Goal: Task Accomplishment & Management: Manage account settings

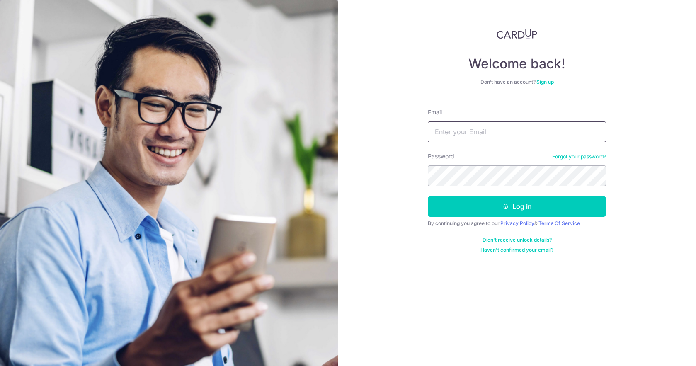
click at [488, 134] on input "Email" at bounding box center [517, 131] width 178 height 21
type input "[EMAIL_ADDRESS][DOMAIN_NAME]"
click at [428, 196] on button "Log in" at bounding box center [517, 206] width 178 height 21
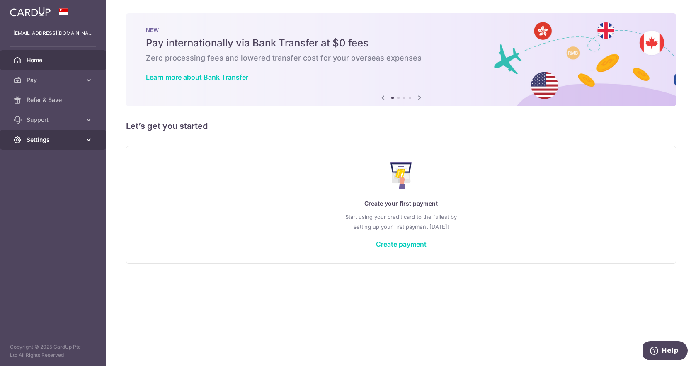
click at [74, 149] on link "Settings" at bounding box center [53, 140] width 106 height 20
click at [63, 159] on span "Account" at bounding box center [54, 159] width 55 height 8
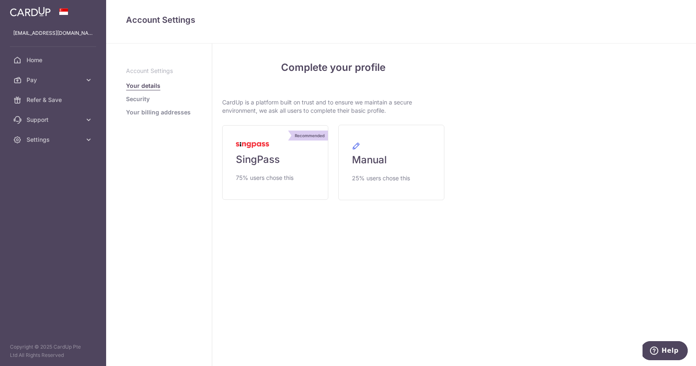
click at [138, 97] on link "Security" at bounding box center [138, 99] width 24 height 8
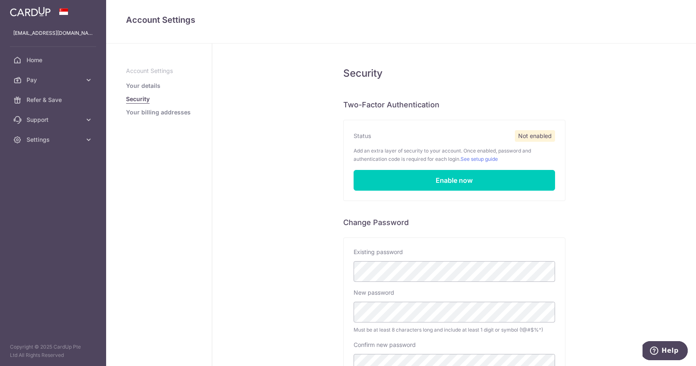
click at [141, 109] on link "Your billing addresses" at bounding box center [158, 112] width 65 height 8
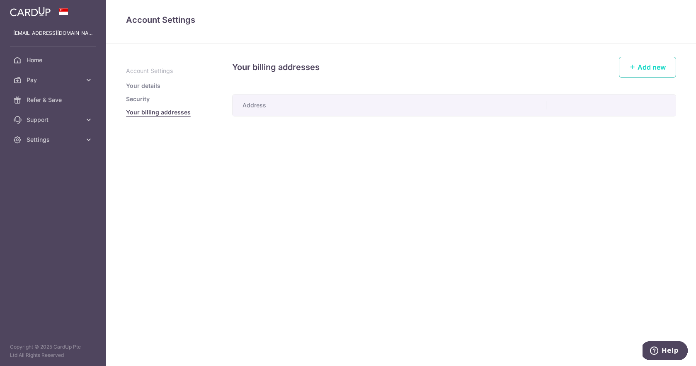
click at [630, 72] on link "Add new" at bounding box center [647, 67] width 57 height 21
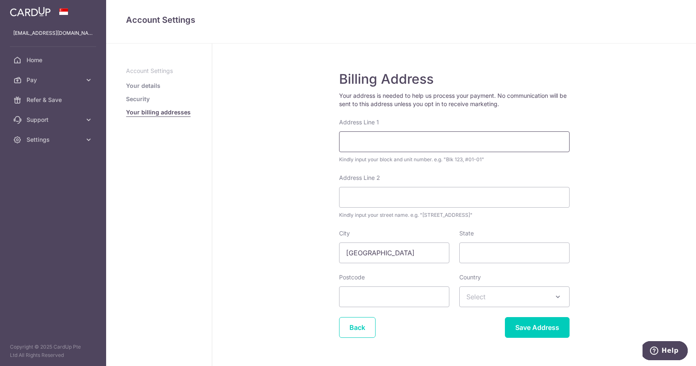
click at [406, 143] on input "Address Line 1" at bounding box center [454, 141] width 231 height 21
drag, startPoint x: 427, startPoint y: 142, endPoint x: 357, endPoint y: 141, distance: 70.5
click at [357, 141] on input "87 Telok Blangah Heights #09-267" at bounding box center [454, 141] width 231 height 21
type input "87, #09-267"
click at [384, 194] on input "Address Line 2" at bounding box center [454, 197] width 231 height 21
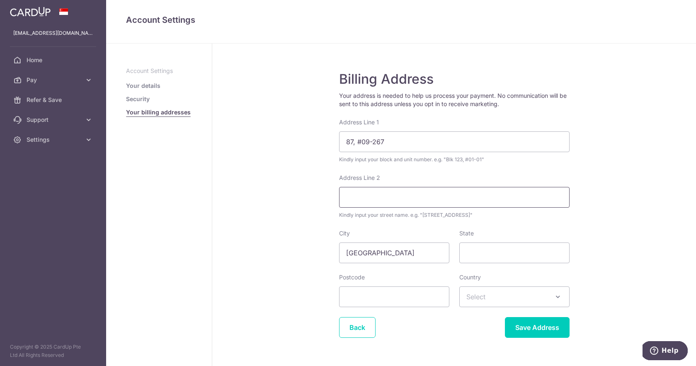
paste input "Telok Blangah Heights"
click at [343, 199] on input "Telok Blangah Heights" at bounding box center [454, 197] width 231 height 21
type input "87 Telok Blangah Heights"
drag, startPoint x: 357, startPoint y: 141, endPoint x: 332, endPoint y: 141, distance: 25.3
click at [332, 141] on div "Billing Address Your address is needed to help us process your payment. No comm…" at bounding box center [454, 215] width 484 height 343
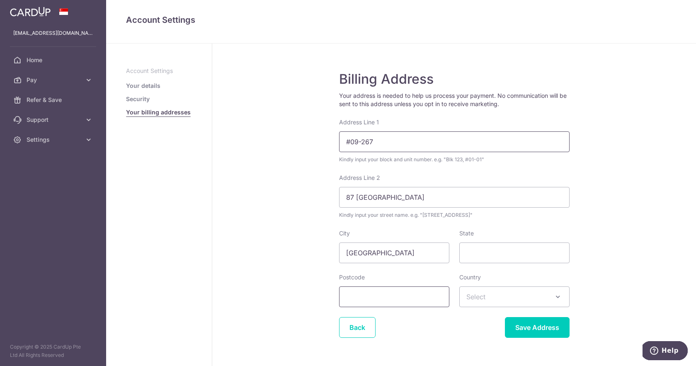
type input "#09-267"
click at [407, 296] on input "Postcode" at bounding box center [394, 296] width 110 height 21
type input "100087"
click at [512, 301] on span "Select" at bounding box center [514, 297] width 109 height 20
type input "sing"
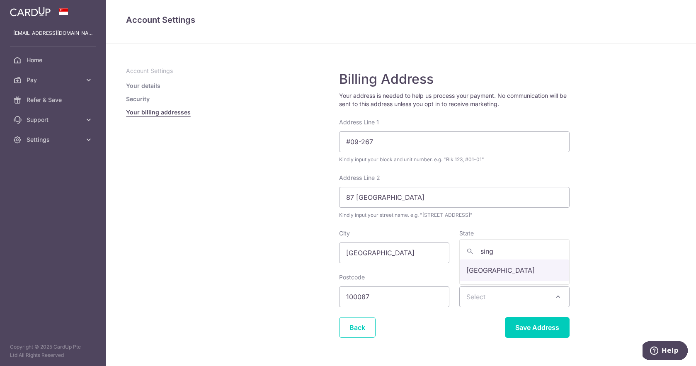
select select "199"
click at [534, 330] on input "Save Address" at bounding box center [537, 327] width 65 height 21
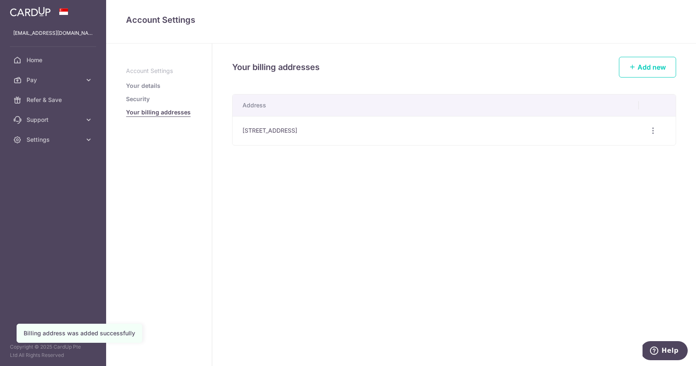
click at [138, 100] on link "Security" at bounding box center [138, 99] width 24 height 8
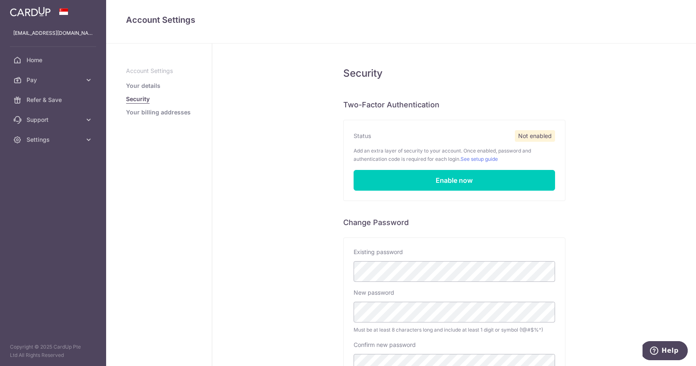
click at [134, 85] on link "Your details" at bounding box center [143, 86] width 34 height 8
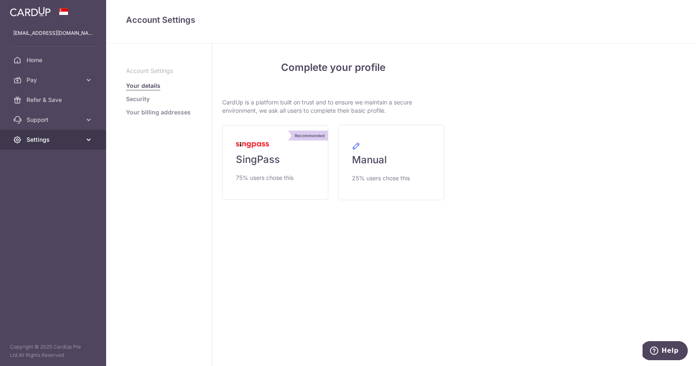
click at [52, 136] on span "Settings" at bounding box center [54, 140] width 55 height 8
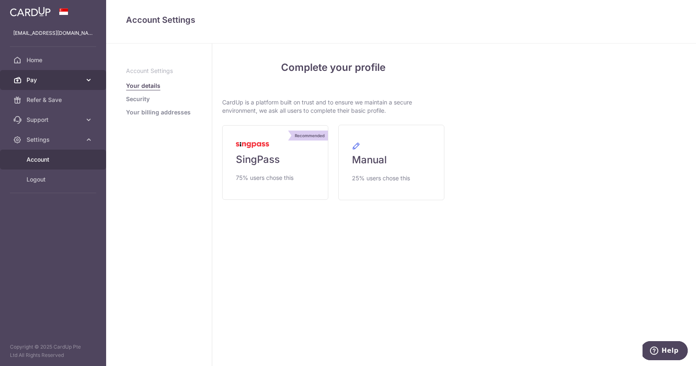
click at [87, 84] on icon at bounding box center [89, 80] width 8 height 8
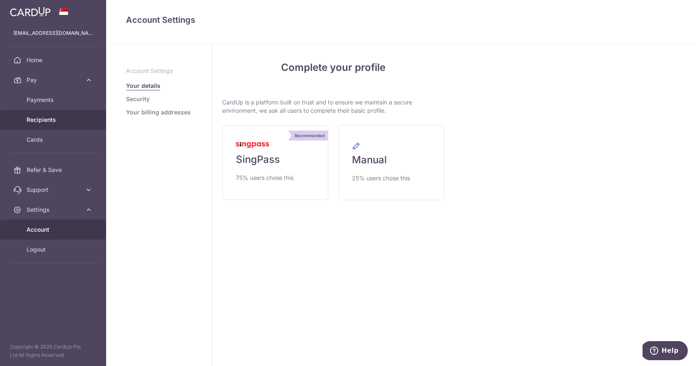
click at [45, 124] on link "Recipients" at bounding box center [53, 120] width 106 height 20
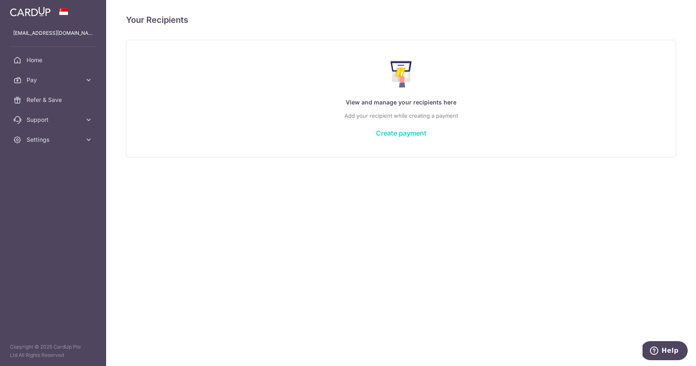
click at [404, 134] on link "Create payment" at bounding box center [401, 133] width 51 height 8
click at [42, 148] on link "Settings" at bounding box center [53, 140] width 106 height 20
click at [41, 181] on span "Logout" at bounding box center [54, 179] width 55 height 8
